Goal: Task Accomplishment & Management: Manage account settings

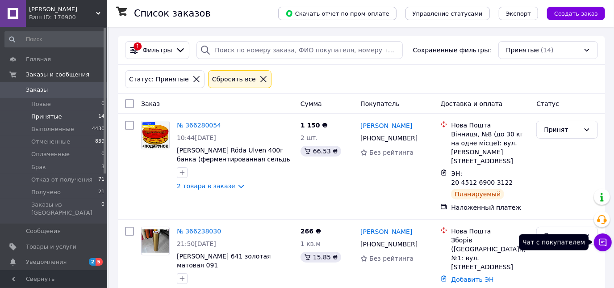
click at [601, 239] on icon at bounding box center [604, 243] width 8 height 8
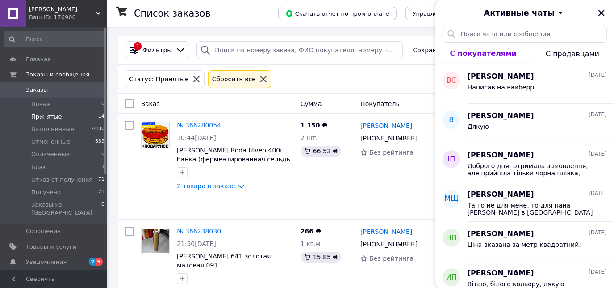
click at [567, 58] on button "С продавцами" at bounding box center [572, 53] width 83 height 21
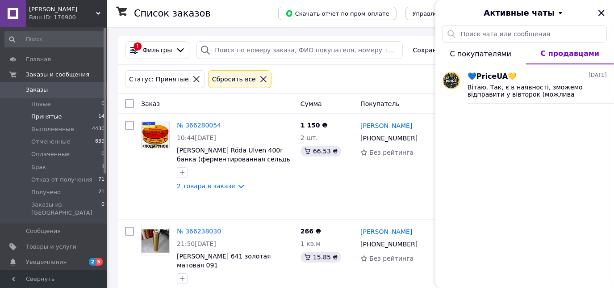
click at [490, 55] on span "С покупателями" at bounding box center [480, 54] width 61 height 8
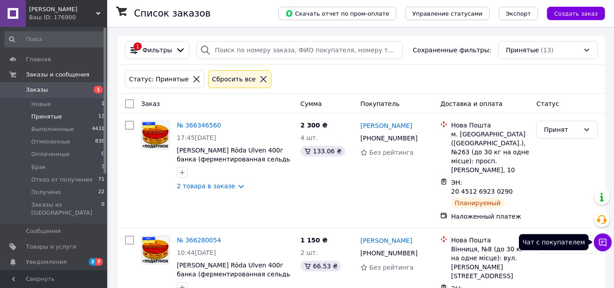
click at [606, 239] on icon at bounding box center [604, 243] width 8 height 8
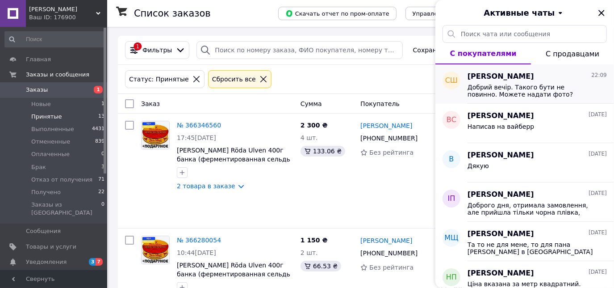
click at [525, 83] on div "Добрий вечір. Такого бути не повинно. Можете надати фото?" at bounding box center [537, 90] width 139 height 16
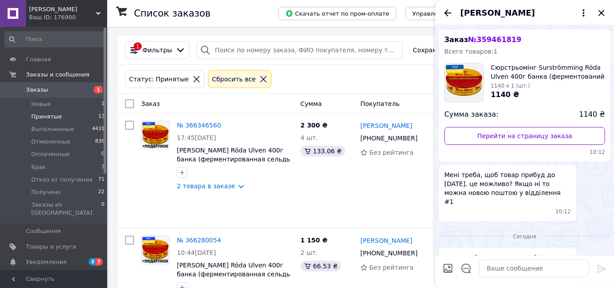
scroll to position [18, 0]
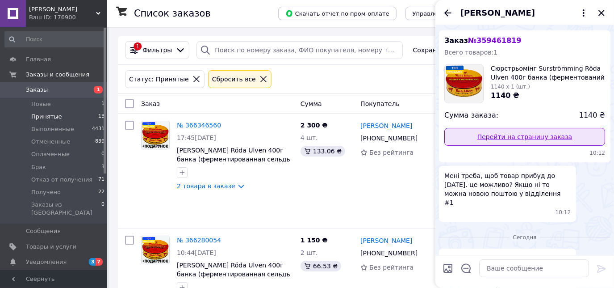
click at [478, 130] on link "Перейти на страницу заказа" at bounding box center [525, 137] width 161 height 18
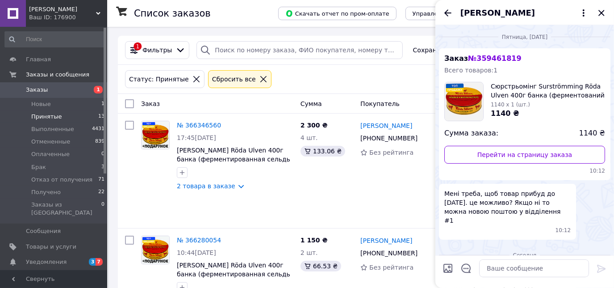
scroll to position [282, 0]
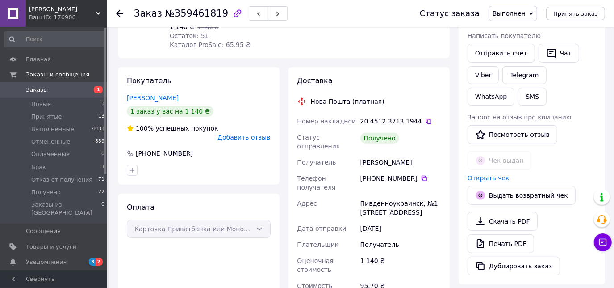
scroll to position [174, 0]
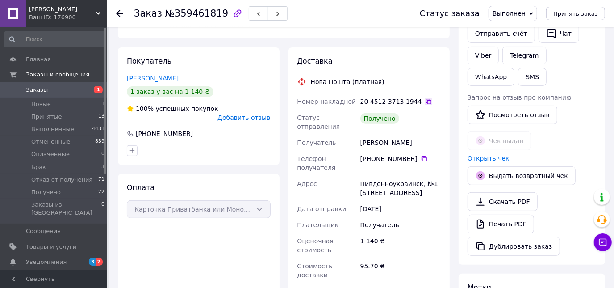
click at [426, 99] on icon at bounding box center [428, 101] width 5 height 5
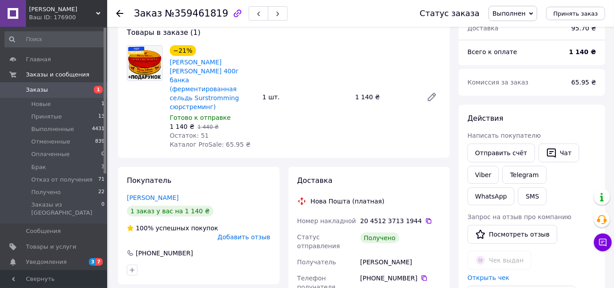
scroll to position [54, 0]
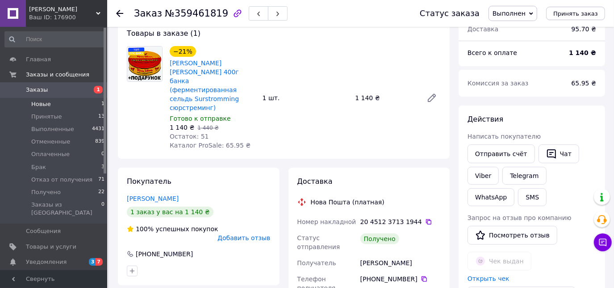
click at [42, 100] on span "Новые" at bounding box center [41, 104] width 20 height 8
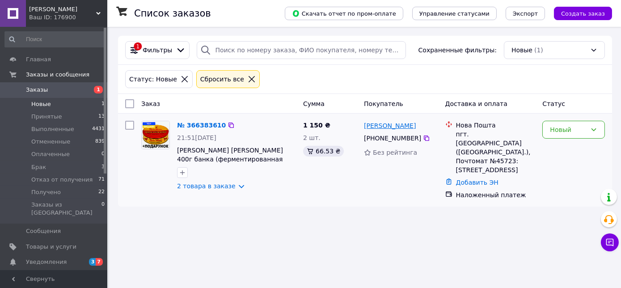
click at [385, 125] on link "Марина Набока" at bounding box center [390, 125] width 52 height 9
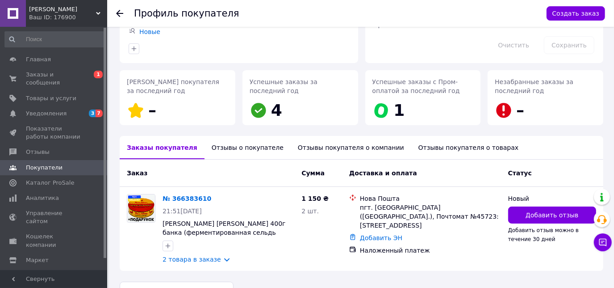
scroll to position [103, 0]
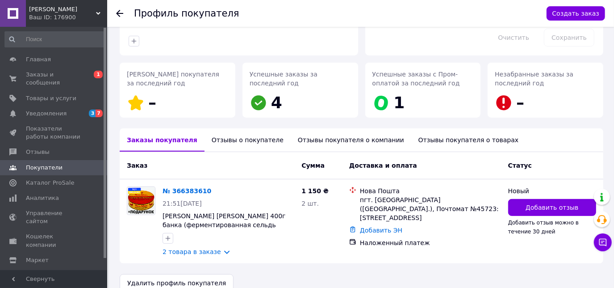
click at [251, 137] on div "Отзывы о покупателе" at bounding box center [248, 139] width 86 height 23
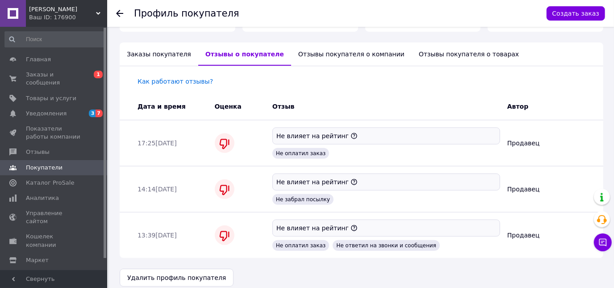
scroll to position [197, 0]
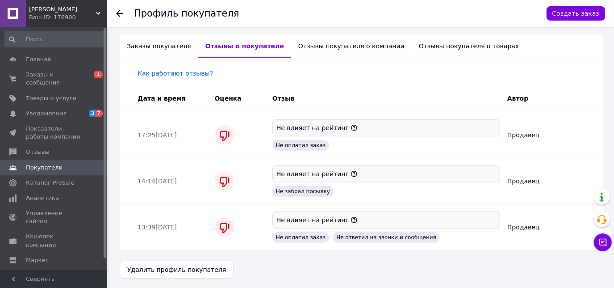
click at [356, 46] on div "Отзывы покупателя о компании" at bounding box center [351, 45] width 121 height 23
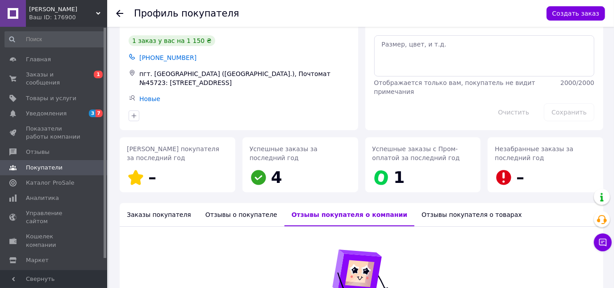
scroll to position [0, 0]
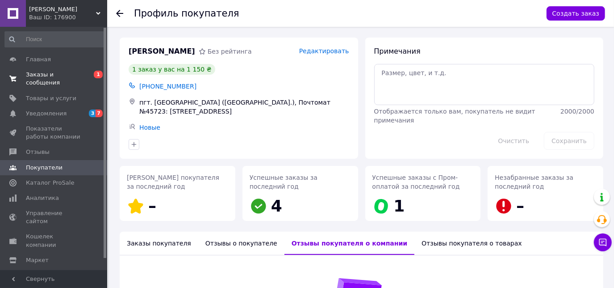
click at [79, 76] on span "Заказы и сообщения" at bounding box center [54, 79] width 57 height 16
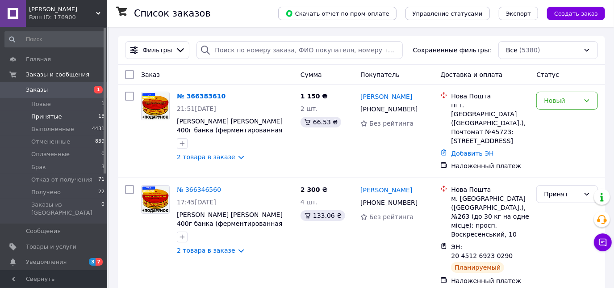
click at [48, 119] on span "Принятые" at bounding box center [46, 117] width 31 height 8
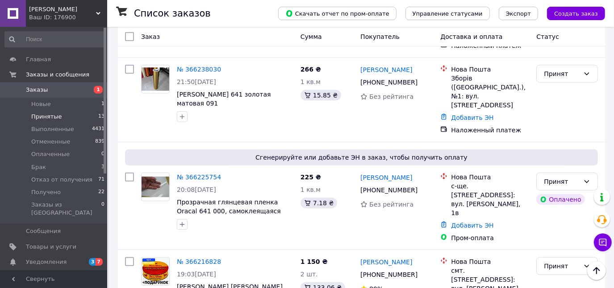
scroll to position [282, 0]
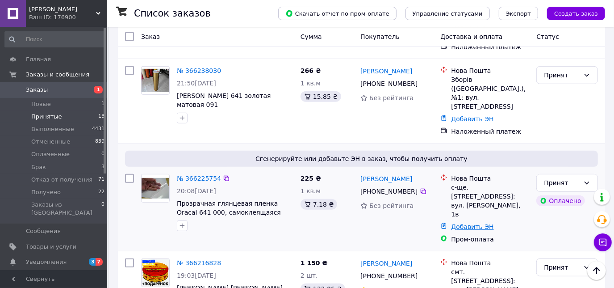
click at [466, 223] on link "Добавить ЭН" at bounding box center [472, 226] width 42 height 7
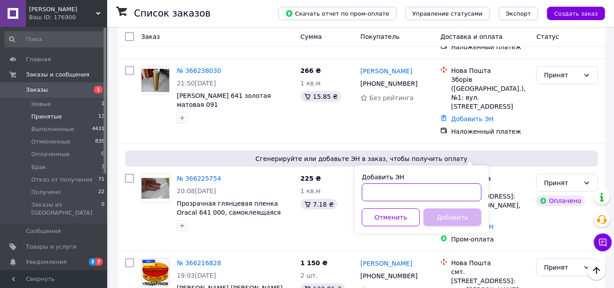
click at [418, 195] on input "Добавить ЭН" at bounding box center [422, 192] width 120 height 18
paste input "20451269043933"
type input "20451269043933"
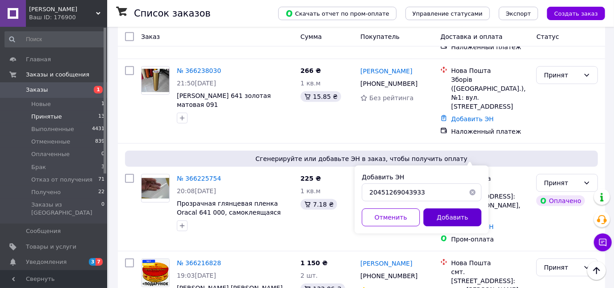
click at [461, 222] on button "Добавить" at bounding box center [453, 217] width 58 height 18
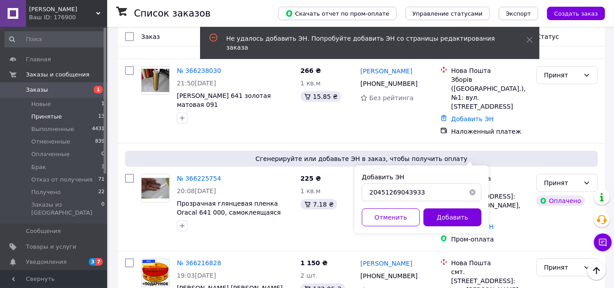
click at [475, 193] on button "button" at bounding box center [473, 192] width 18 height 18
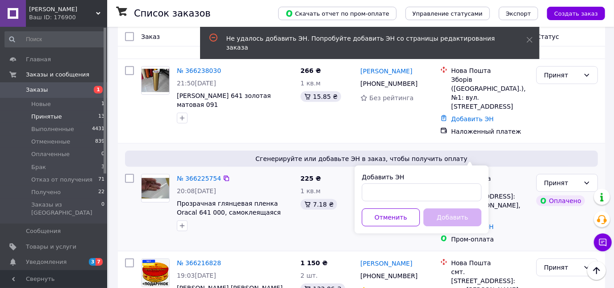
click at [513, 178] on div "Нова Пошта с-ще. Високий, №1: вул. Трудова, 1в Добавить ЭН Пром-оплата" at bounding box center [485, 208] width 96 height 77
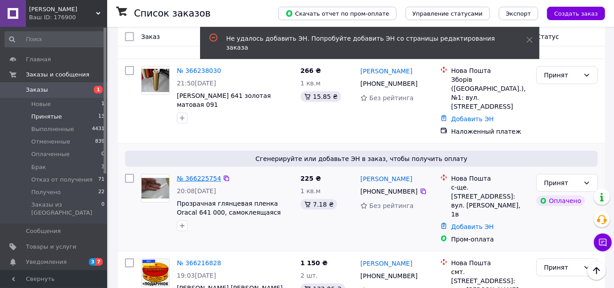
click at [188, 175] on link "№ 366225754" at bounding box center [199, 178] width 44 height 7
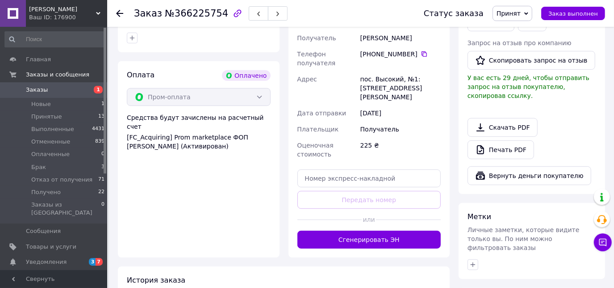
scroll to position [287, 0]
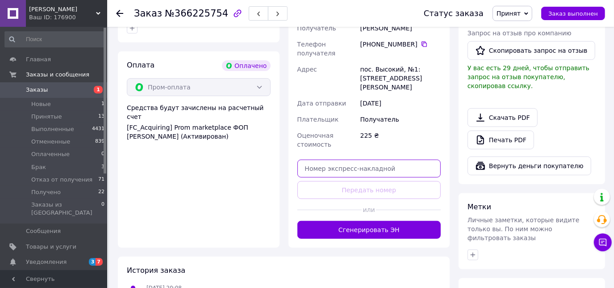
click at [380, 160] on input "text" at bounding box center [370, 169] width 144 height 18
paste input "20451269043933"
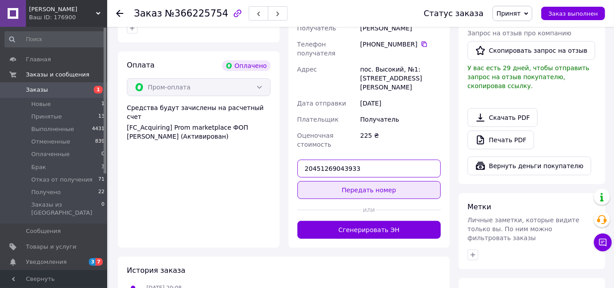
type input "20451269043933"
click at [382, 181] on button "Передать номер" at bounding box center [370, 190] width 144 height 18
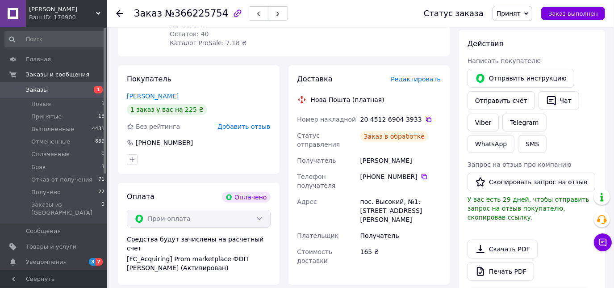
scroll to position [0, 0]
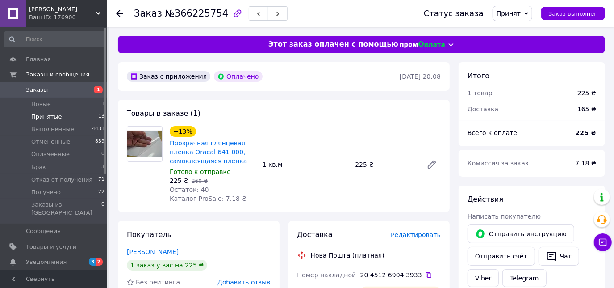
click at [47, 114] on span "Принятые" at bounding box center [46, 117] width 31 height 8
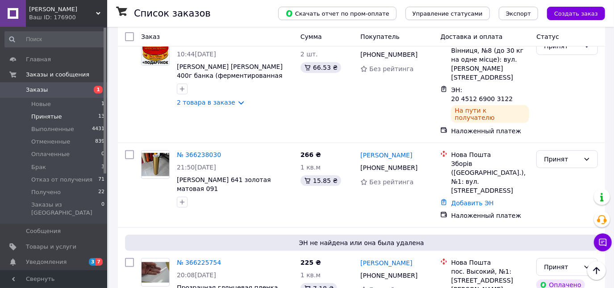
scroll to position [198, 0]
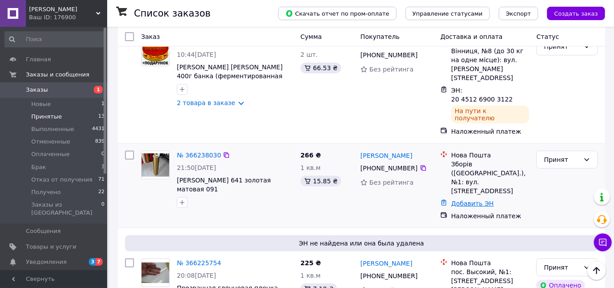
click at [458, 200] on link "Добавить ЭН" at bounding box center [472, 203] width 42 height 7
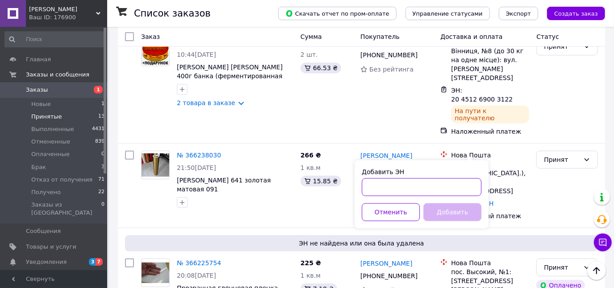
click at [397, 188] on input "Добавить ЭН" at bounding box center [422, 187] width 120 height 18
paste input "20451269045261"
type input "20451269045261"
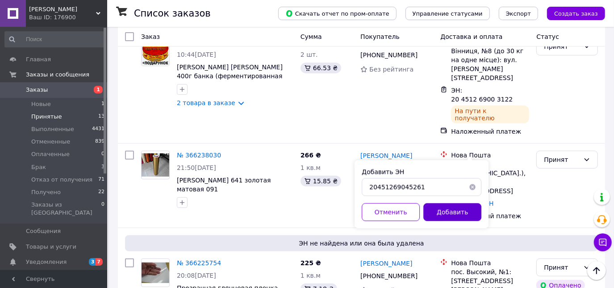
click at [472, 210] on button "Добавить" at bounding box center [453, 212] width 58 height 18
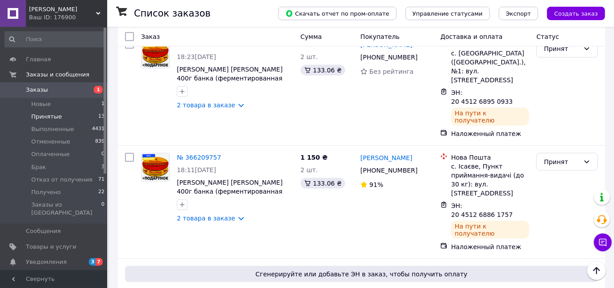
scroll to position [668, 0]
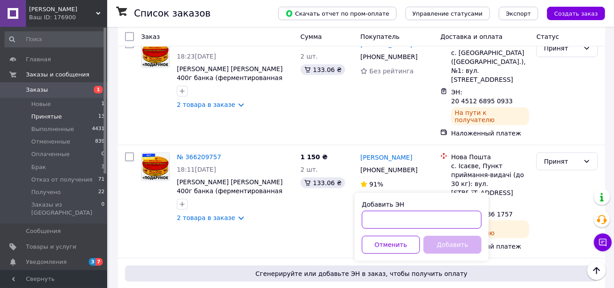
click at [409, 219] on input "Добавить ЭН" at bounding box center [422, 220] width 120 height 18
paste input "20451269042479"
type input "20451269042479"
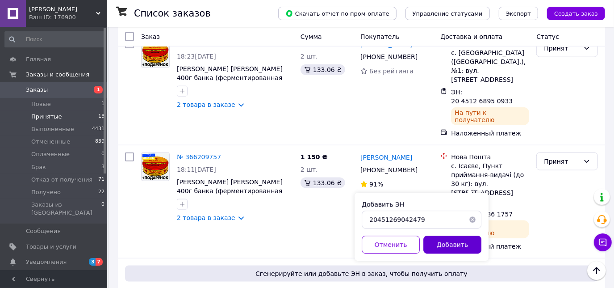
click at [456, 243] on button "Добавить" at bounding box center [453, 245] width 58 height 18
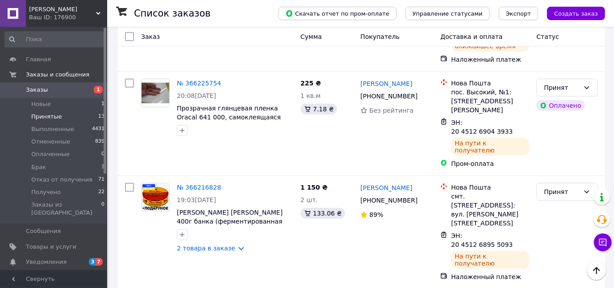
scroll to position [264, 0]
